Goal: Task Accomplishment & Management: Complete application form

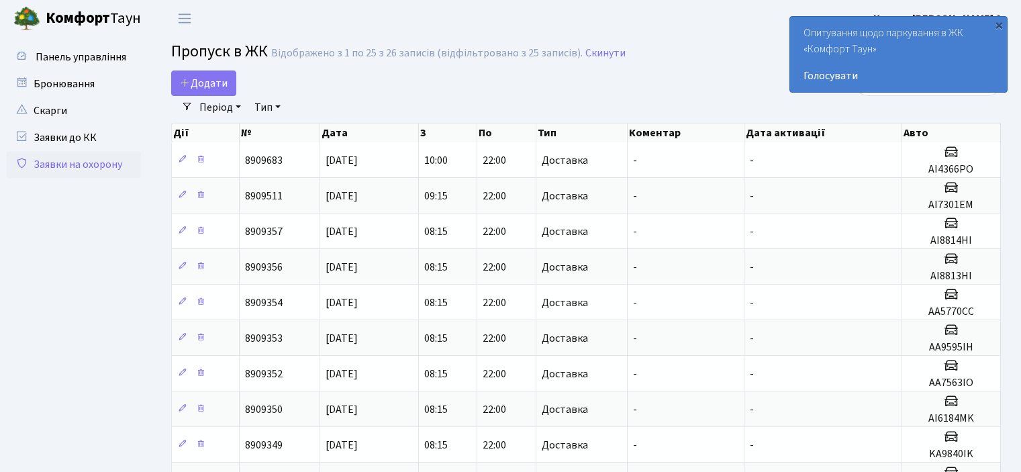
select select "25"
click at [207, 85] on span "Додати" at bounding box center [204, 83] width 48 height 15
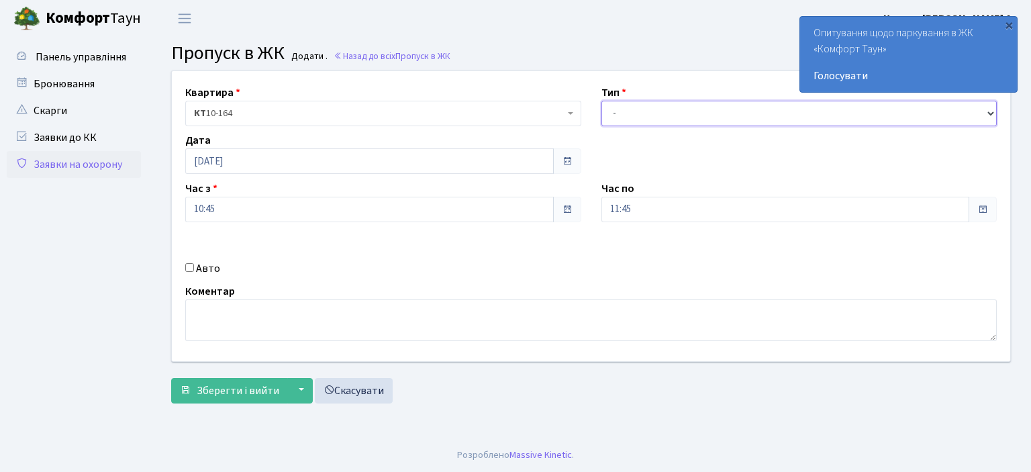
click at [991, 115] on select "- Доставка Таксі Гості Сервіс" at bounding box center [799, 114] width 396 height 26
select select "1"
click at [601, 101] on select "- Доставка Таксі Гості Сервіс" at bounding box center [799, 114] width 396 height 26
click at [189, 268] on input "Авто" at bounding box center [189, 267] width 9 height 9
checkbox input "true"
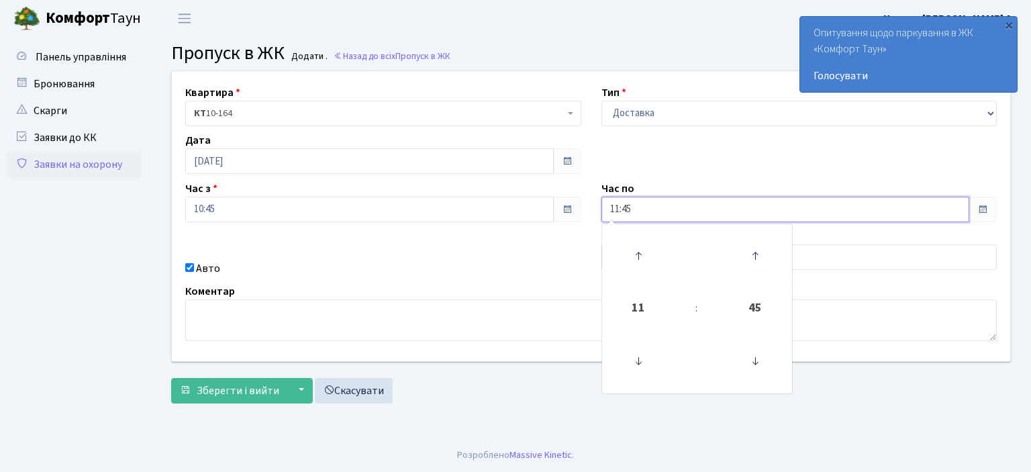
drag, startPoint x: 650, startPoint y: 207, endPoint x: 521, endPoint y: 209, distance: 128.9
click at [524, 209] on div "Квартира <b>КТ</b>&nbsp;&nbsp;&nbsp;&nbsp;10-164 КТ 10-164 Тип - Доставка Таксі…" at bounding box center [591, 216] width 858 height 290
type input "22:00"
click at [542, 264] on div "Авто" at bounding box center [383, 268] width 416 height 16
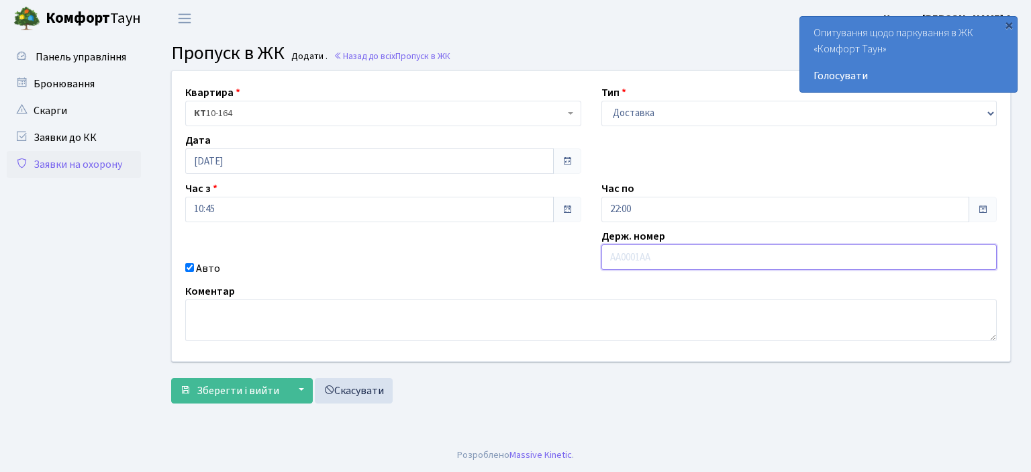
click at [620, 251] on input "text" at bounding box center [799, 257] width 396 height 26
type input "AI1550PC"
click at [247, 393] on span "Зберегти і вийти" at bounding box center [238, 390] width 83 height 15
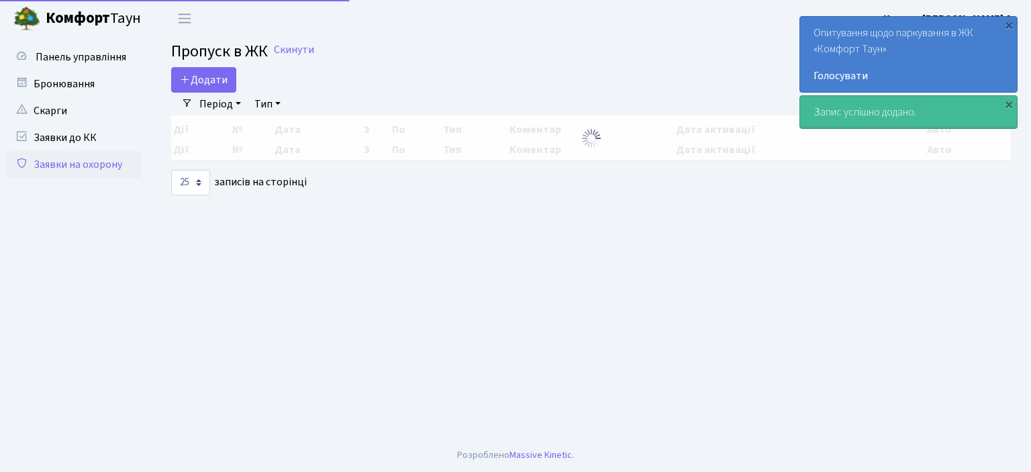
select select "25"
